Goal: Task Accomplishment & Management: Manage account settings

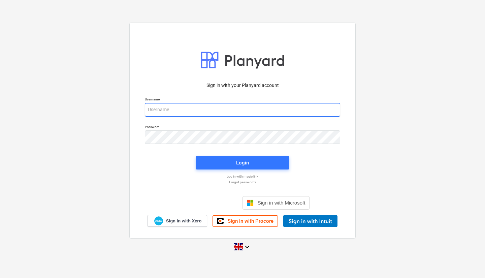
click at [200, 109] on input "email" at bounding box center [242, 109] width 195 height 13
type input "[PERSON_NAME][EMAIL_ADDRESS][PERSON_NAME][DOMAIN_NAME]"
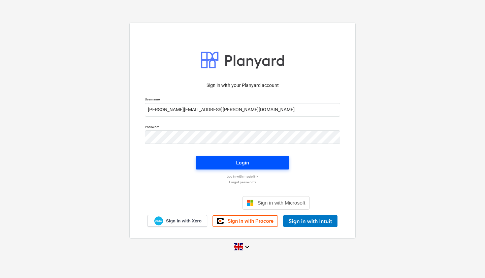
click at [256, 159] on span "Login" at bounding box center [242, 162] width 77 height 9
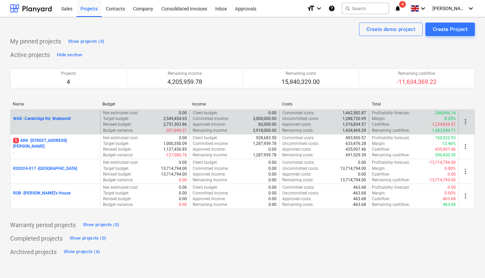
click at [61, 119] on p "WAD - Cambridge Rd, Wadesmill" at bounding box center [42, 119] width 58 height 6
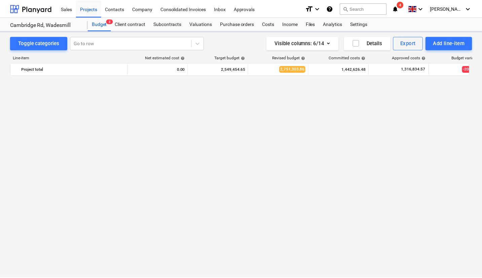
scroll to position [572, 0]
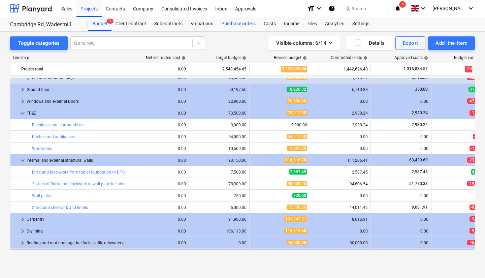
click at [244, 28] on div "Purchase orders" at bounding box center [238, 23] width 42 height 13
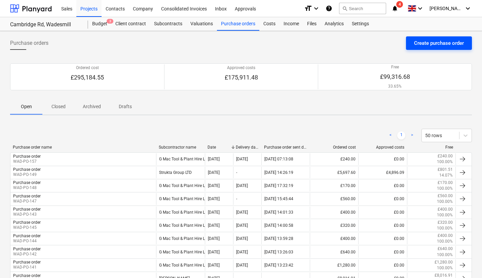
click at [442, 46] on div "Create purchase order" at bounding box center [439, 43] width 50 height 9
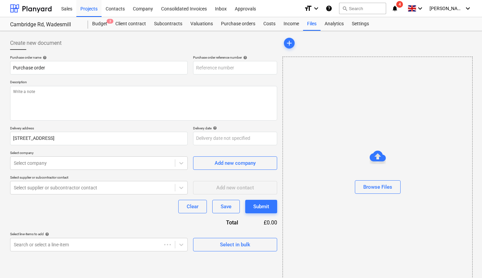
type textarea "x"
type input "WAD-PO-158"
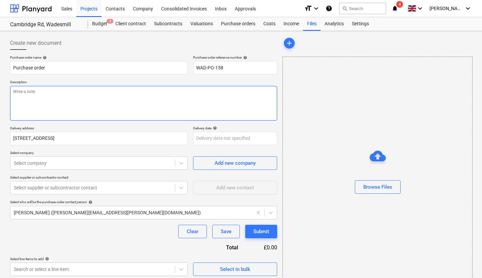
click at [187, 107] on textarea at bounding box center [143, 103] width 267 height 35
type textarea "x"
type textarea "D"
type textarea "x"
type textarea "Di"
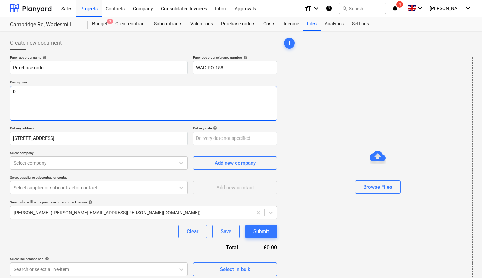
type textarea "x"
type textarea "Die"
type textarea "x"
type textarea "Dies"
type textarea "x"
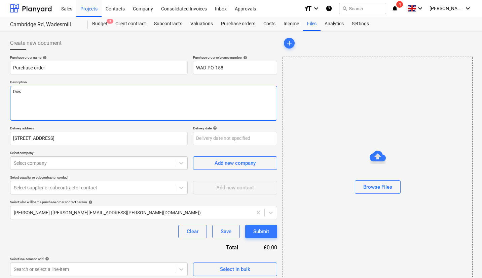
type textarea "Diese"
type textarea "x"
type textarea "Diesel"
type textarea "x"
type textarea "Diesel"
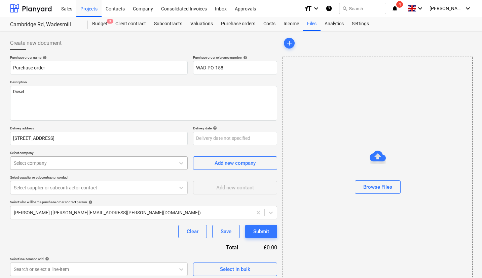
click at [137, 166] on div at bounding box center [93, 163] width 158 height 7
type textarea "x"
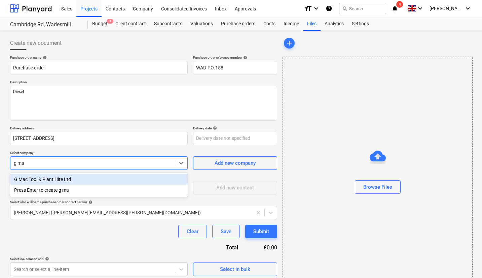
type input "g mac"
click at [124, 179] on div "G Mac Tool & Plant Hire Ltd" at bounding box center [99, 179] width 178 height 11
type textarea "x"
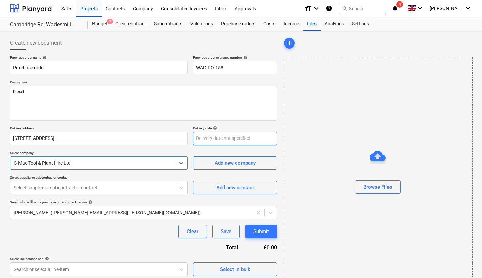
click at [235, 141] on body "Sales Projects Contacts Company Consolidated Invoices Inbox Approvals format_si…" at bounding box center [241, 139] width 482 height 278
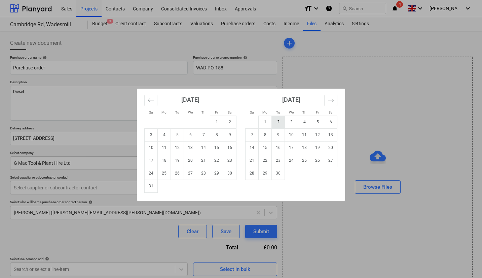
click at [279, 124] on td "2" at bounding box center [278, 121] width 13 height 13
type textarea "x"
type input "02 Sep 2025"
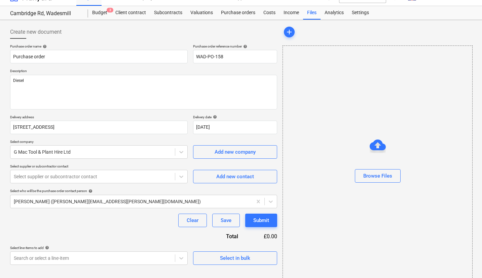
scroll to position [18, 0]
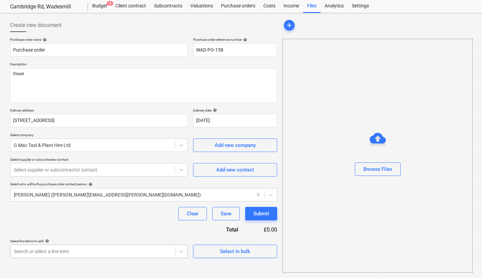
click at [117, 249] on body "Sales Projects Contacts Company Consolidated Invoices Inbox Approvals format_si…" at bounding box center [241, 121] width 482 height 278
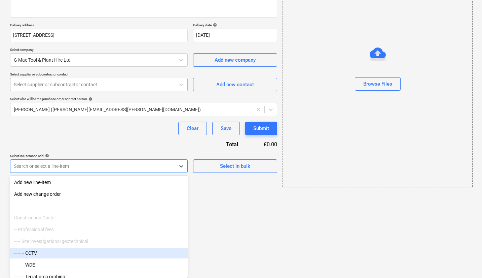
click at [115, 91] on div "Purchase order name help Purchase order Purchase order reference number help WA…" at bounding box center [143, 62] width 267 height 220
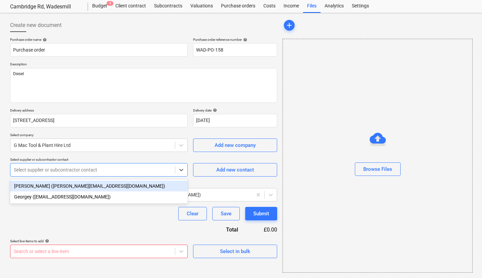
click at [116, 174] on div "Select supplier or subcontractor contact" at bounding box center [92, 169] width 165 height 9
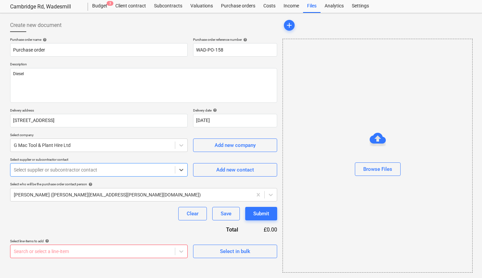
click at [116, 174] on div "Select supplier or subcontractor contact" at bounding box center [92, 169] width 165 height 9
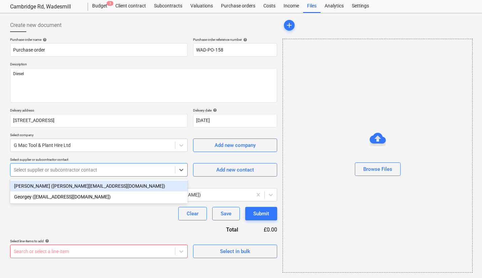
click at [111, 187] on div "Tony Maestri (tony@gmactoolandplanthire.co.uk)" at bounding box center [99, 185] width 178 height 11
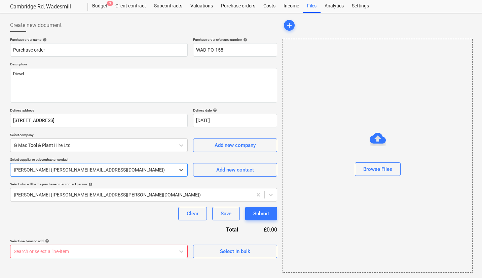
click at [134, 251] on body "Sales Projects Contacts Company Consolidated Invoices Inbox Approvals format_si…" at bounding box center [241, 121] width 482 height 278
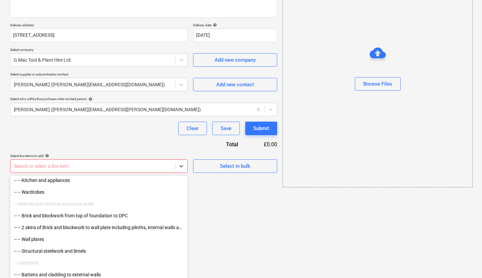
scroll to position [1120, 0]
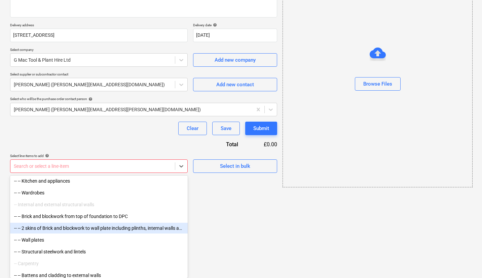
click at [121, 225] on div "-- -- 2 skins of Brick and blockwork to wall plate including plinths, internal …" at bounding box center [99, 227] width 178 height 11
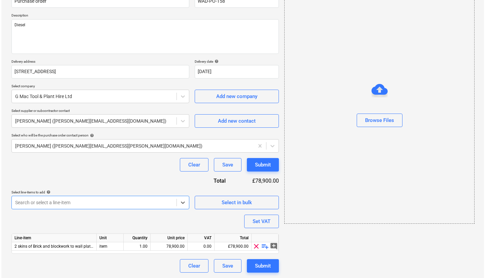
scroll to position [67, 0]
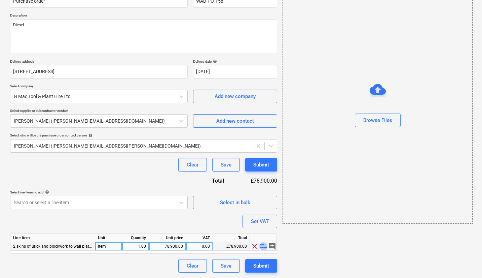
click at [261, 246] on span "playlist_add" at bounding box center [263, 246] width 8 height 8
type textarea "x"
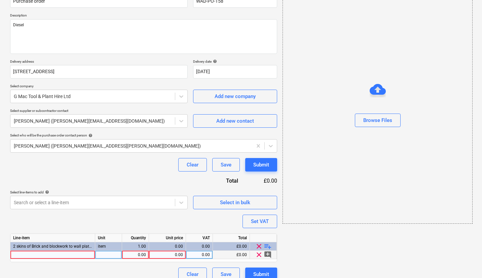
click at [64, 254] on div at bounding box center [52, 254] width 85 height 8
type input "Diesel"
type textarea "x"
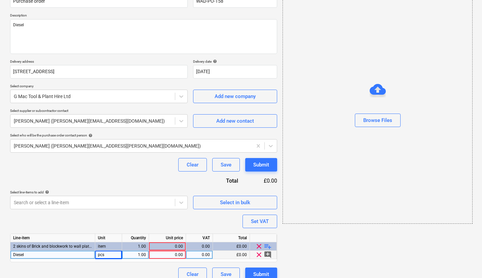
click at [128, 254] on div "1.00" at bounding box center [135, 254] width 21 height 8
type input "500"
type textarea "x"
type input "1.50"
click at [144, 220] on div "Purchase order name help Purchase order Purchase order reference number help WA…" at bounding box center [143, 135] width 267 height 292
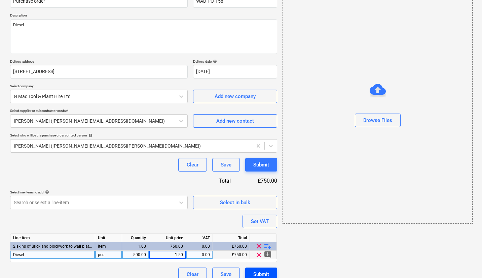
click at [253, 271] on button "Submit" at bounding box center [261, 273] width 32 height 13
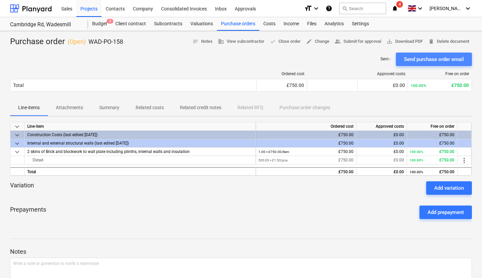
click at [435, 56] on div "Send purchase order email" at bounding box center [434, 59] width 60 height 9
click at [238, 30] on div "Purchase orders" at bounding box center [238, 23] width 42 height 13
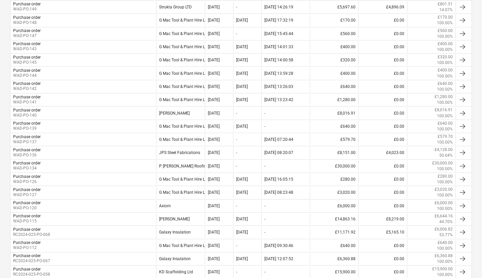
scroll to position [178, 0]
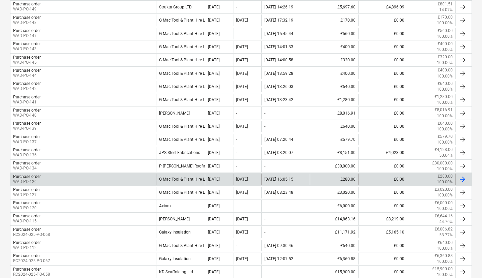
click at [106, 182] on div "Purchase order WAD-PO-126" at bounding box center [83, 178] width 146 height 11
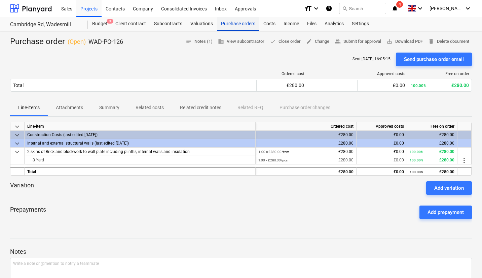
click at [243, 27] on div "Purchase orders" at bounding box center [238, 23] width 42 height 13
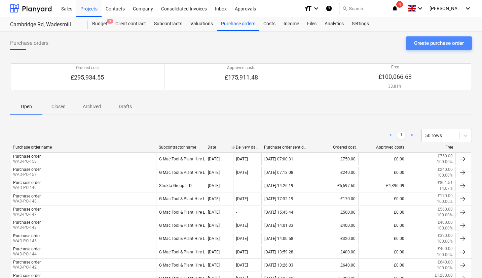
click at [425, 42] on div "Create purchase order" at bounding box center [439, 43] width 50 height 9
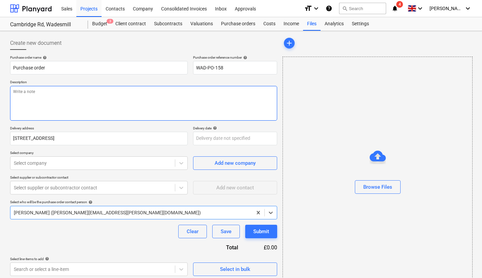
click at [200, 91] on textarea at bounding box center [143, 103] width 267 height 35
type textarea "x"
type textarea "S"
type textarea "x"
type textarea "Sk"
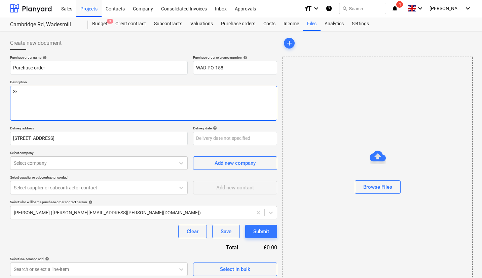
type textarea "x"
type textarea "Ski"
type textarea "x"
type textarea "Skip"
type textarea "x"
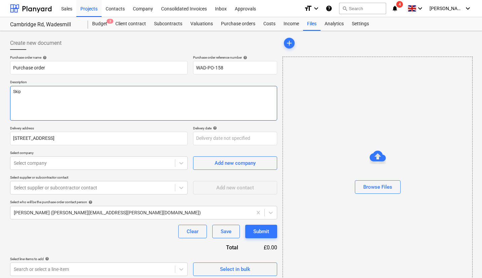
type textarea "Skip"
type textarea "x"
type textarea "Skip e"
type textarea "x"
type textarea "Skip ex"
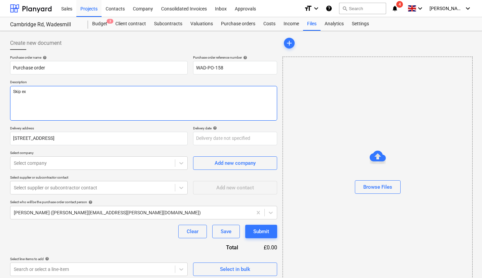
type textarea "x"
type textarea "Skip exc"
type textarea "x"
type textarea "Skip exch"
type textarea "x"
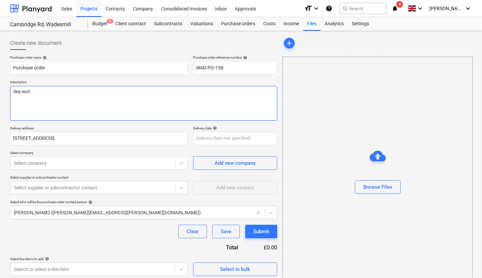
type textarea "Skip exchn"
type textarea "x"
type textarea "Skip exchna"
type textarea "x"
type textarea "Skip exchnag"
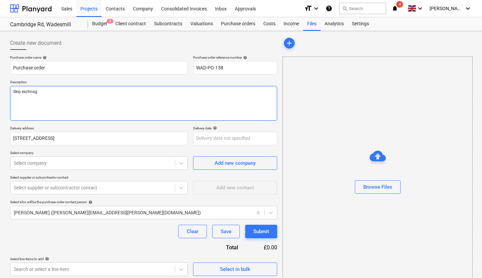
type textarea "x"
type textarea "Skip exchnage"
type textarea "x"
type textarea "Skip exchnage"
type textarea "x"
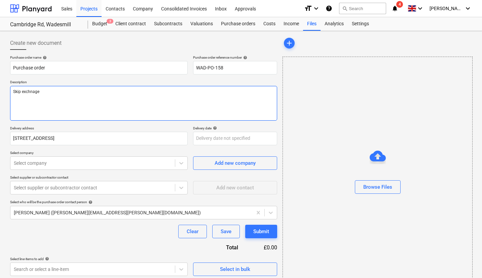
type textarea "Skip exchnag"
type textarea "x"
type textarea "Skip exchna"
type textarea "x"
type textarea "Skip exchn"
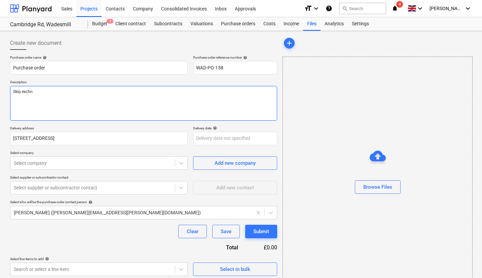
type textarea "x"
type textarea "Skip exch"
type textarea "x"
type textarea "Skip excha"
type textarea "x"
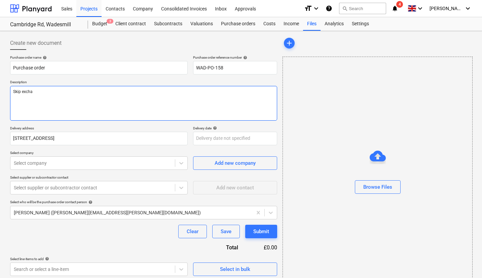
type textarea "Skip exchan"
type textarea "x"
type textarea "Skip exchange"
type textarea "x"
type textarea "Skip exchange"
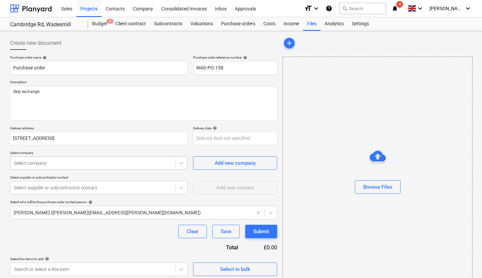
type textarea "x"
click at [162, 161] on div at bounding box center [93, 163] width 158 height 7
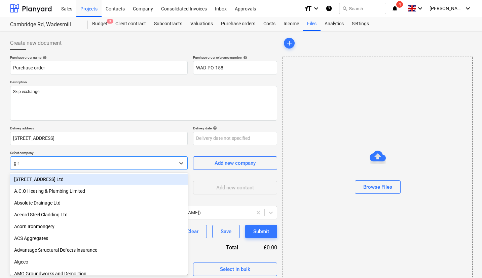
type input "g ma"
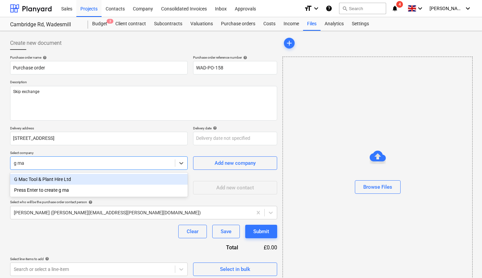
click at [84, 183] on div "G Mac Tool & Plant Hire Ltd" at bounding box center [99, 179] width 178 height 11
type textarea "x"
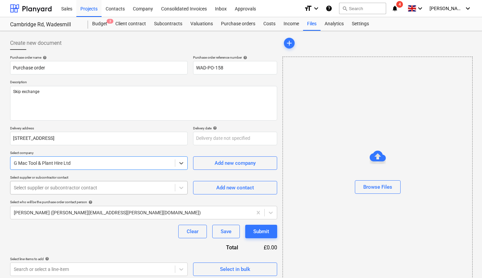
click at [91, 188] on div at bounding box center [93, 187] width 158 height 7
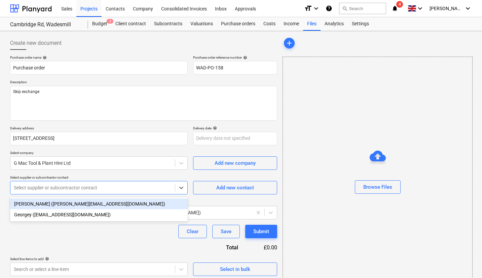
click at [89, 201] on div "Tony Maestri (tony@gmactoolandplanthire.co.uk)" at bounding box center [99, 203] width 178 height 11
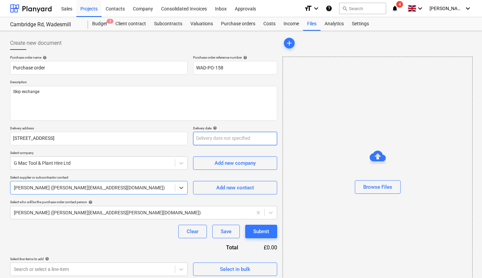
click at [219, 137] on body "Sales Projects Contacts Company Consolidated Invoices Inbox Approvals format_si…" at bounding box center [241, 139] width 482 height 278
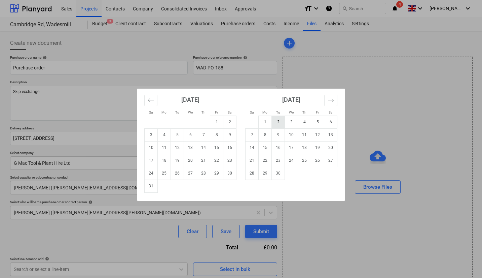
click at [272, 125] on td "2" at bounding box center [278, 121] width 13 height 13
type textarea "x"
type input "02 Sep 2025"
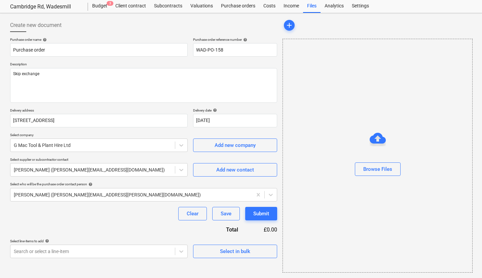
scroll to position [18, 0]
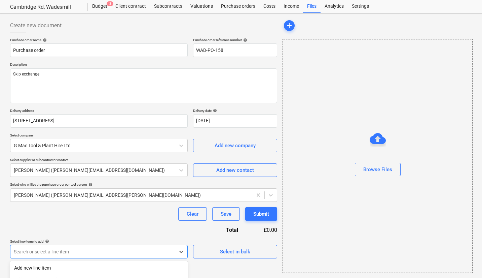
click at [130, 249] on body "Sales Projects Contacts Company Consolidated Invoices Inbox Approvals format_si…" at bounding box center [241, 121] width 482 height 278
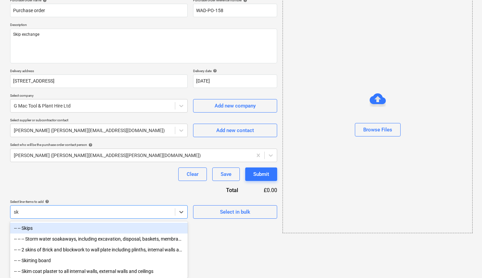
type input "ski"
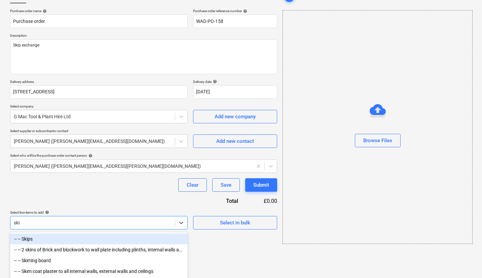
type textarea "x"
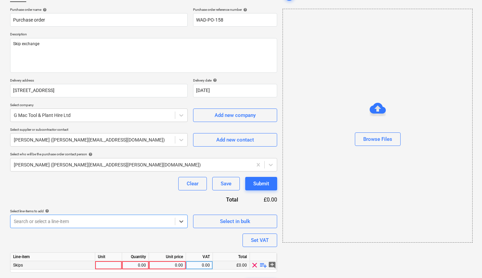
type textarea "x"
click at [140, 265] on div "0.00" at bounding box center [135, 265] width 21 height 8
type input "1"
type textarea "x"
type input "280"
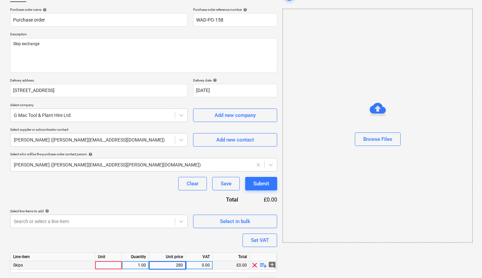
type textarea "x"
click at [158, 200] on div "Purchase order name help Purchase order Purchase order reference number help WA…" at bounding box center [143, 149] width 267 height 284
click at [104, 263] on div at bounding box center [108, 265] width 27 height 8
type input "1"
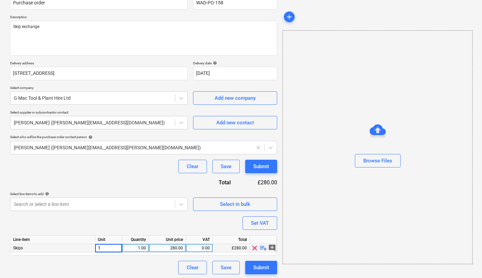
scroll to position [67, 0]
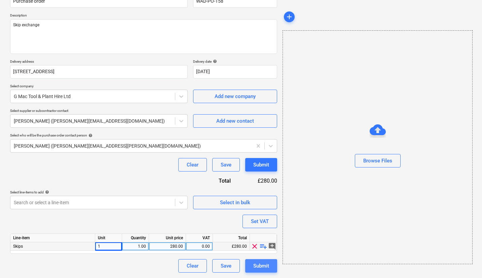
click at [271, 262] on button "Submit" at bounding box center [261, 265] width 32 height 13
type textarea "x"
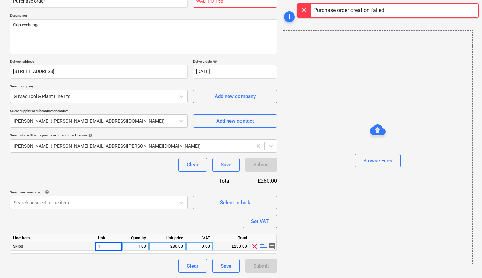
click at [250, 7] on input "WAD-PO-158" at bounding box center [235, 0] width 84 height 13
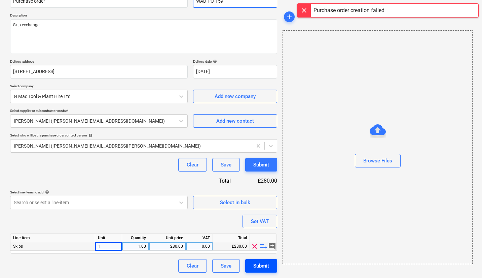
type input "WAD-PO-159"
click at [266, 262] on div "Submit" at bounding box center [261, 265] width 16 height 9
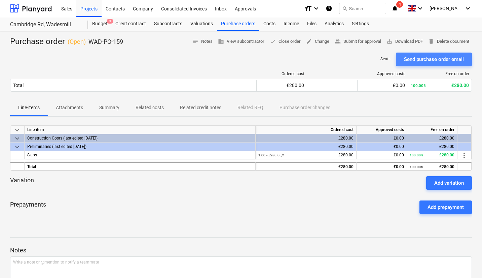
click at [445, 59] on div "Send purchase order email" at bounding box center [434, 59] width 60 height 9
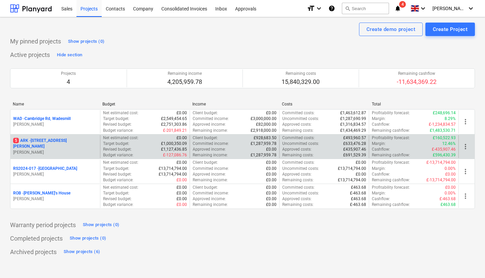
click at [54, 149] on p "[PERSON_NAME]" at bounding box center [55, 152] width 84 height 6
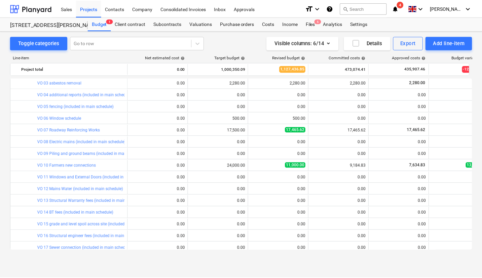
scroll to position [703, 0]
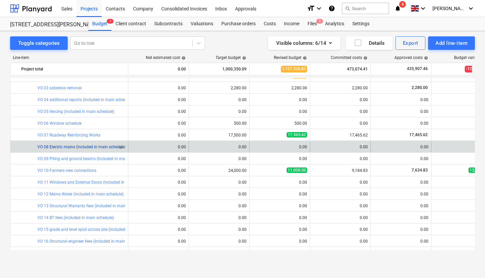
click at [79, 145] on link "VO 08 Electric mains (included in main schedule)" at bounding box center [81, 146] width 89 height 5
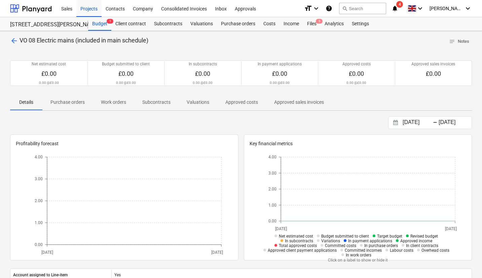
click at [74, 106] on span "Purchase orders" at bounding box center [67, 102] width 50 height 11
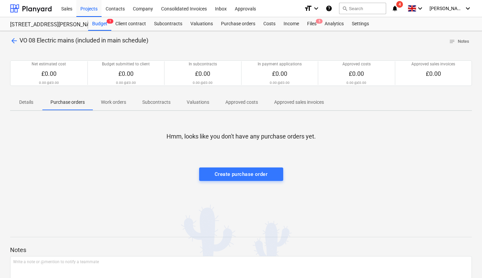
click at [29, 102] on p "Details" at bounding box center [26, 102] width 16 height 7
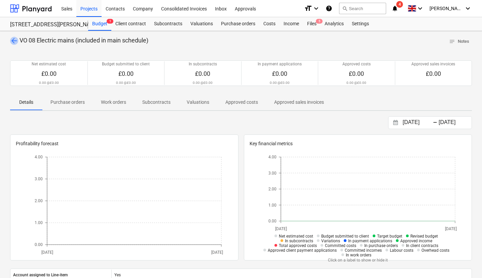
click at [12, 41] on span "arrow_back" at bounding box center [14, 41] width 8 height 8
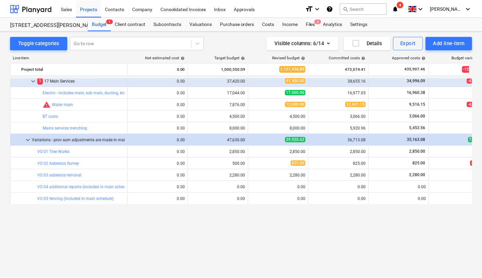
scroll to position [550, 0]
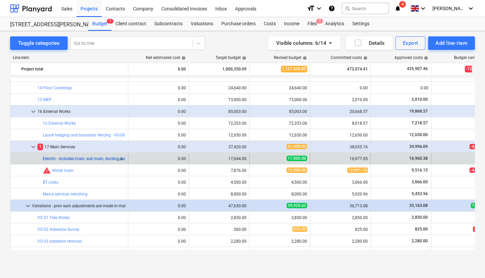
click at [67, 160] on link "Electric - includes main, sub main, ducting, kiosk etc" at bounding box center [90, 158] width 94 height 5
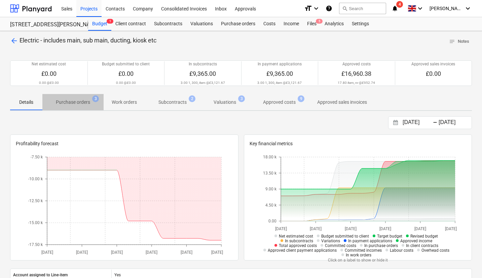
click at [75, 101] on p "Purchase orders" at bounding box center [73, 102] width 34 height 7
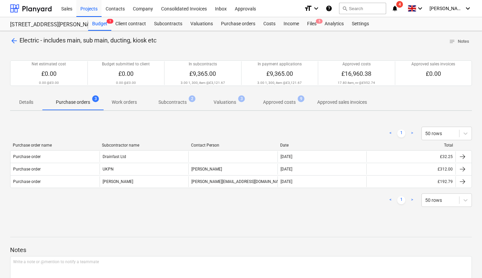
click at [188, 105] on span "Subcontracts 2" at bounding box center [172, 102] width 39 height 7
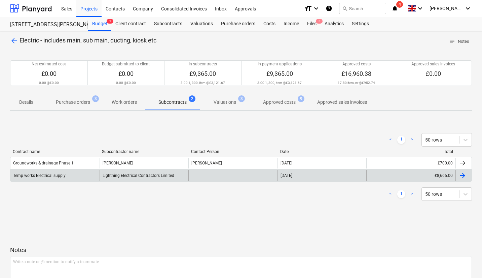
click at [165, 175] on div "Lightning Electrical Contractors Limited" at bounding box center [144, 175] width 89 height 11
